Goal: Information Seeking & Learning: Learn about a topic

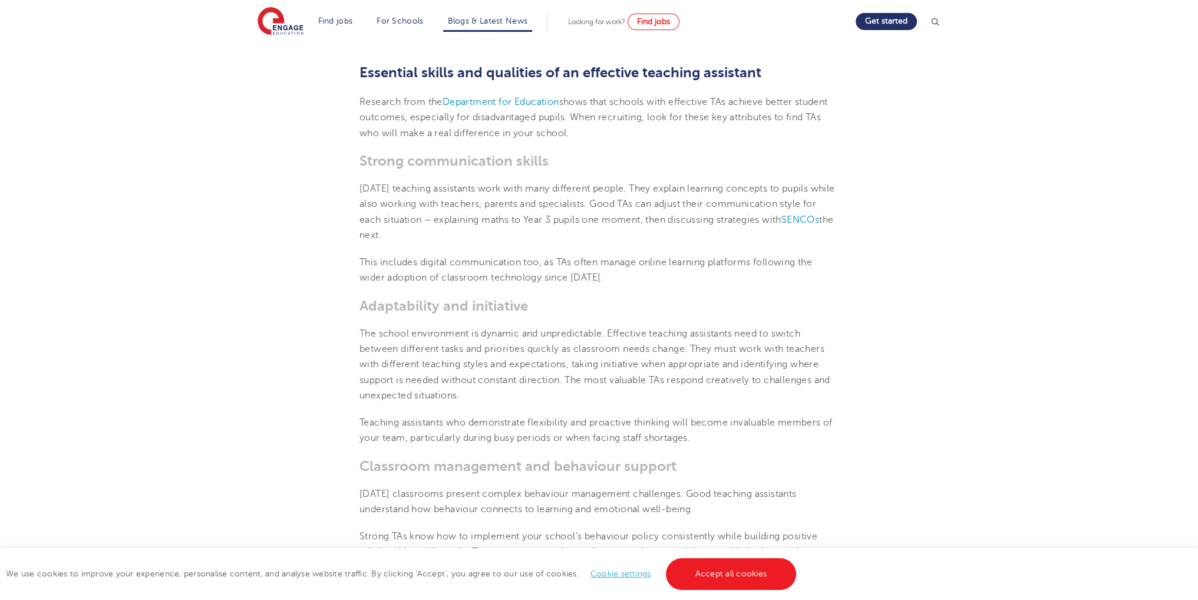
scroll to position [471, 0]
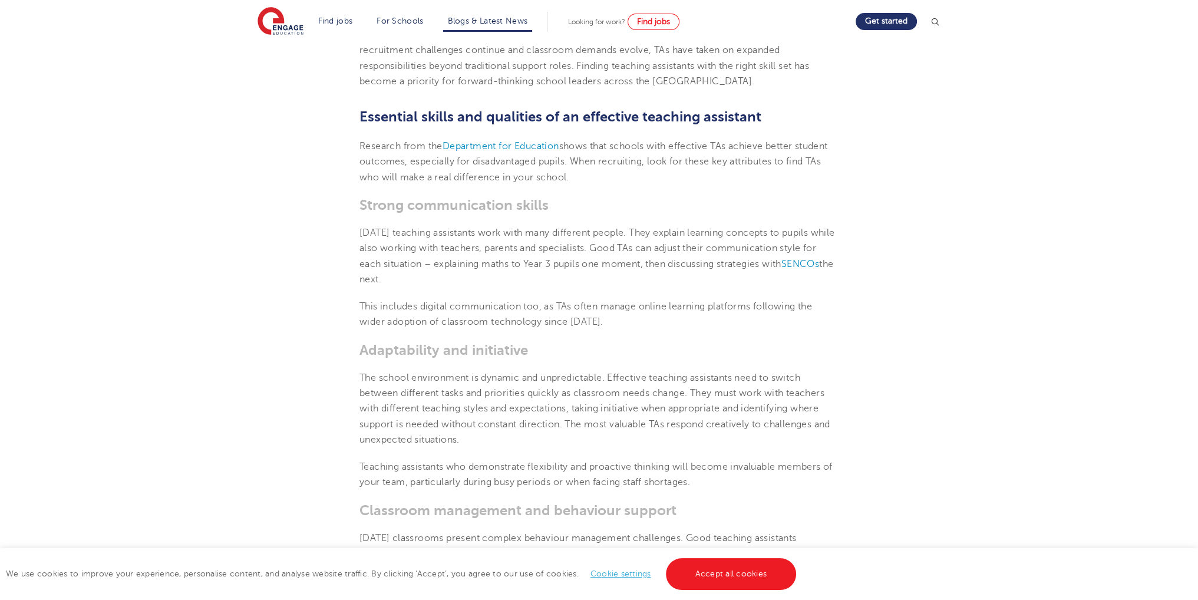
scroll to position [413, 0]
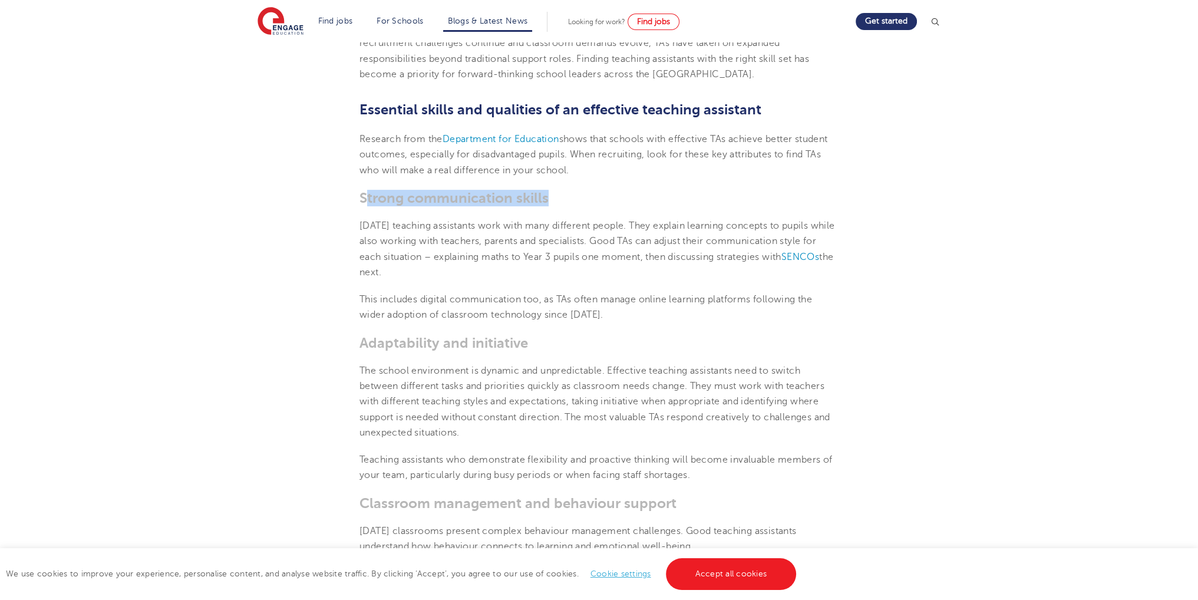
drag, startPoint x: 381, startPoint y: 196, endPoint x: 556, endPoint y: 187, distance: 175.8
click at [519, 206] on span "Strong communication skills" at bounding box center [453, 198] width 189 height 17
drag, startPoint x: 420, startPoint y: 200, endPoint x: 560, endPoint y: 198, distance: 140.9
click at [560, 198] on h3 "Strong communication skills" at bounding box center [598, 198] width 479 height 17
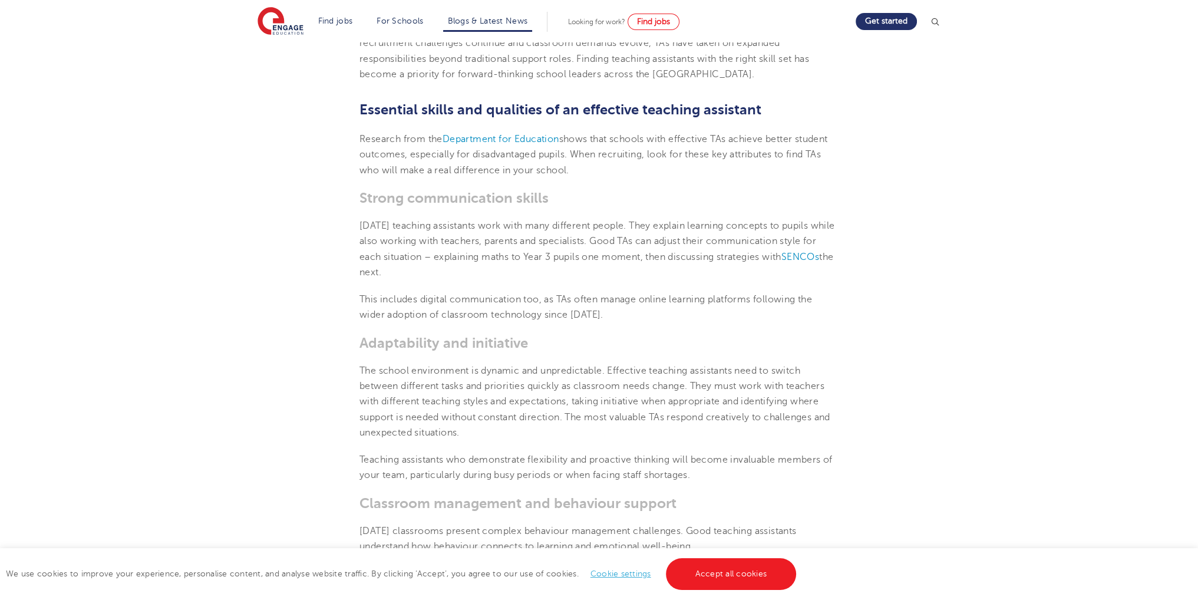
click at [463, 368] on span "The school environment is dynamic and unpredictable. Effective teaching assista…" at bounding box center [594, 401] width 471 height 72
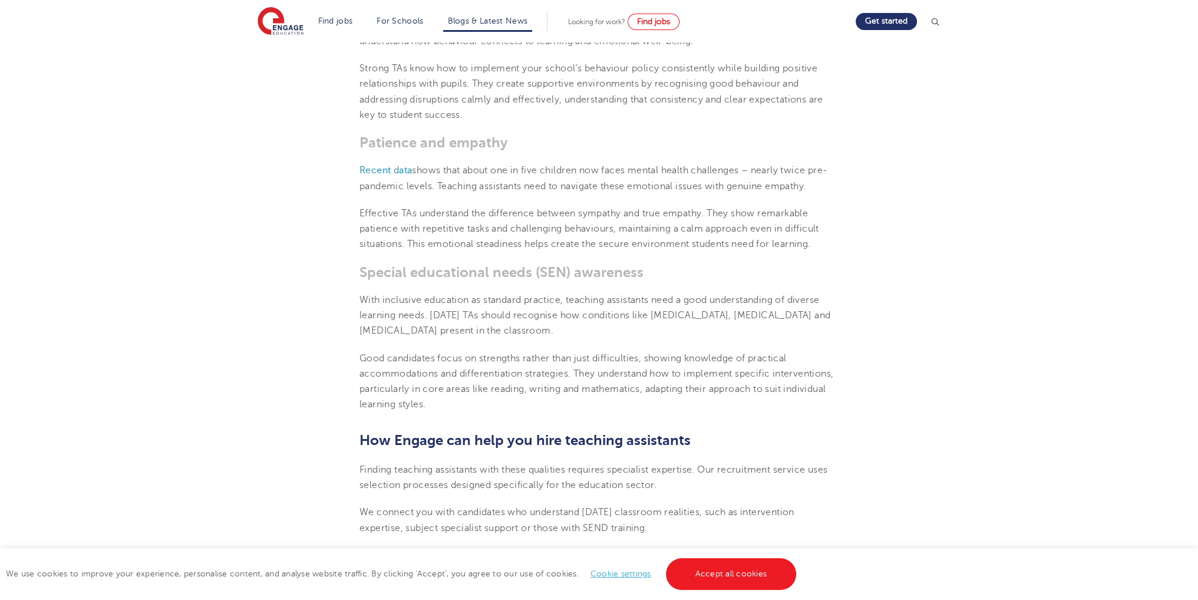
scroll to position [648, 0]
